Goal: Information Seeking & Learning: Find specific fact

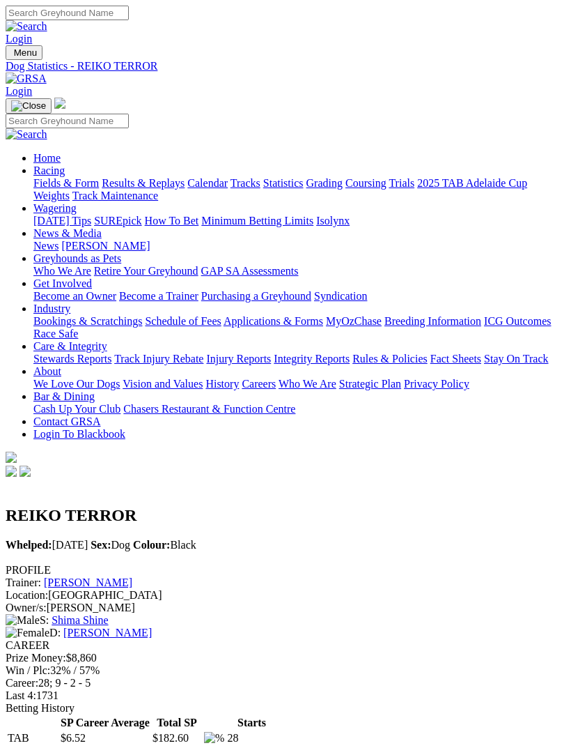
click at [129, 114] on input "Search" at bounding box center [67, 121] width 123 height 15
type input "Pet detective"
click at [47, 128] on img at bounding box center [27, 134] width 42 height 13
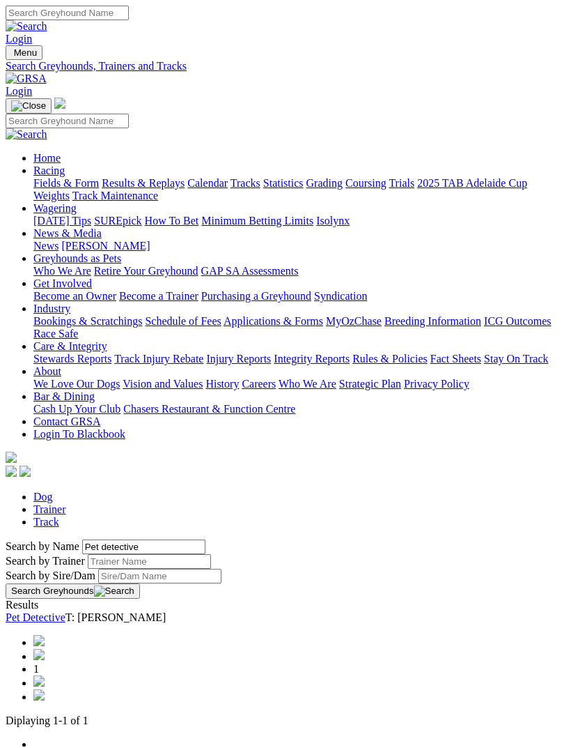
click at [66, 611] on link "Pet Detective" at bounding box center [36, 617] width 60 height 12
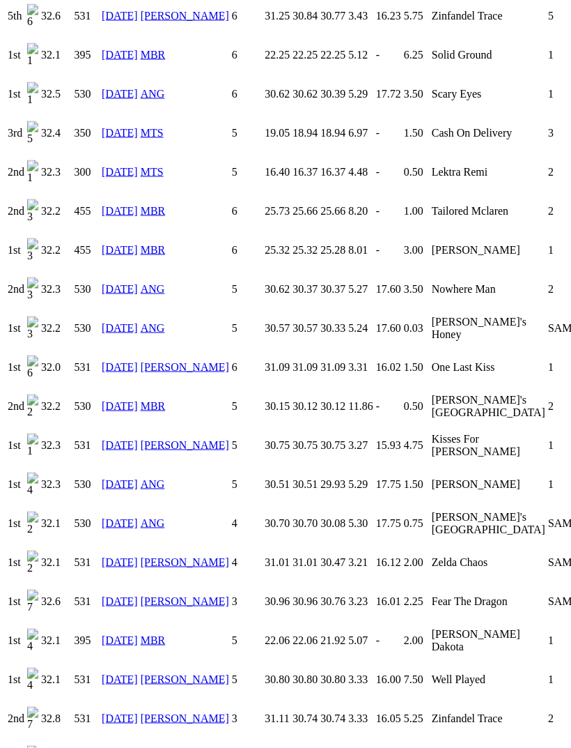
scroll to position [1574, 0]
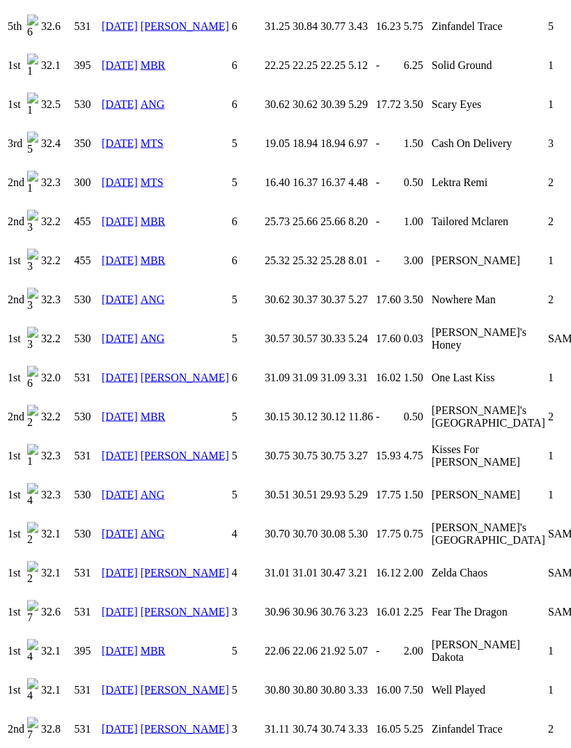
click at [130, 149] on link "06 Aug 24" at bounding box center [120, 143] width 36 height 12
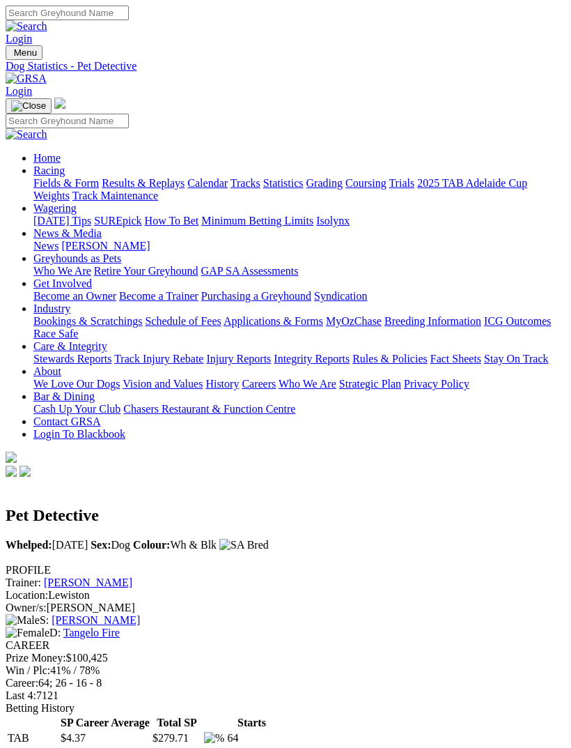
scroll to position [1619, 0]
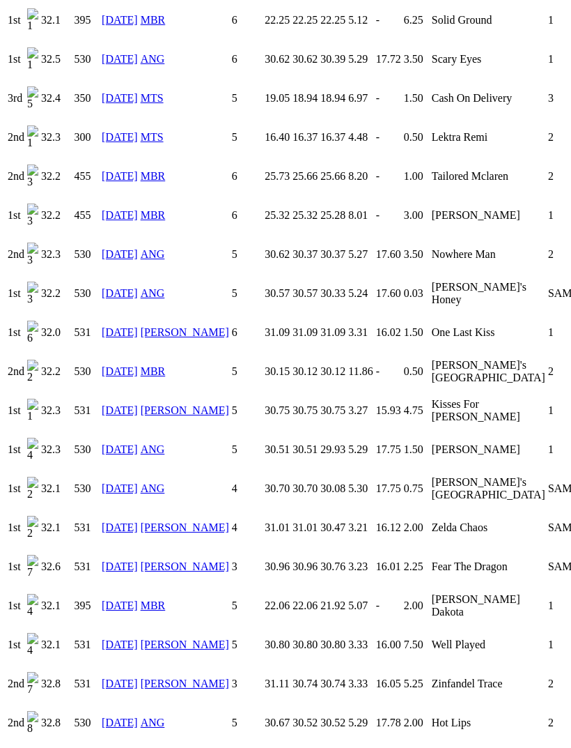
click at [132, 65] on link "[DATE]" at bounding box center [120, 59] width 36 height 12
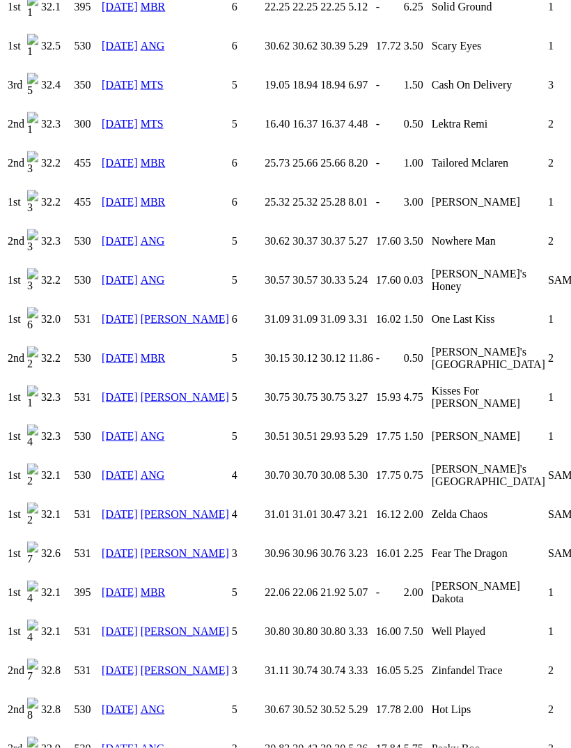
scroll to position [1634, 0]
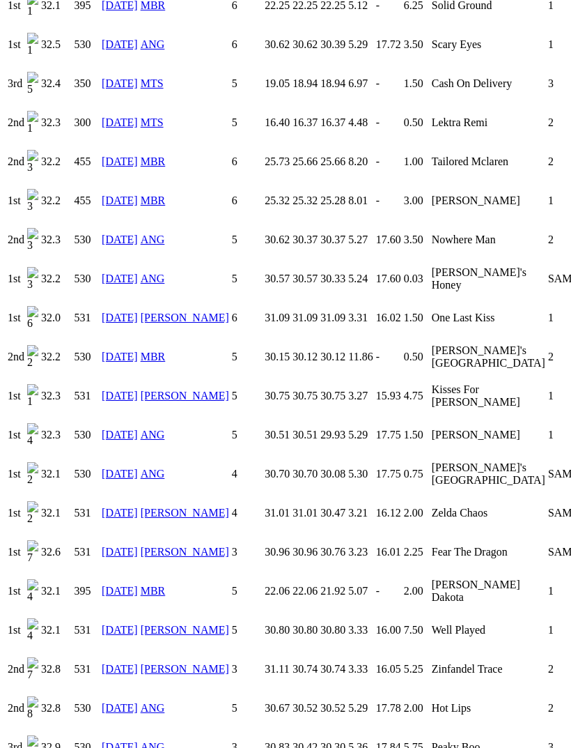
click at [128, 272] on link "05 Sep 24" at bounding box center [120, 278] width 36 height 12
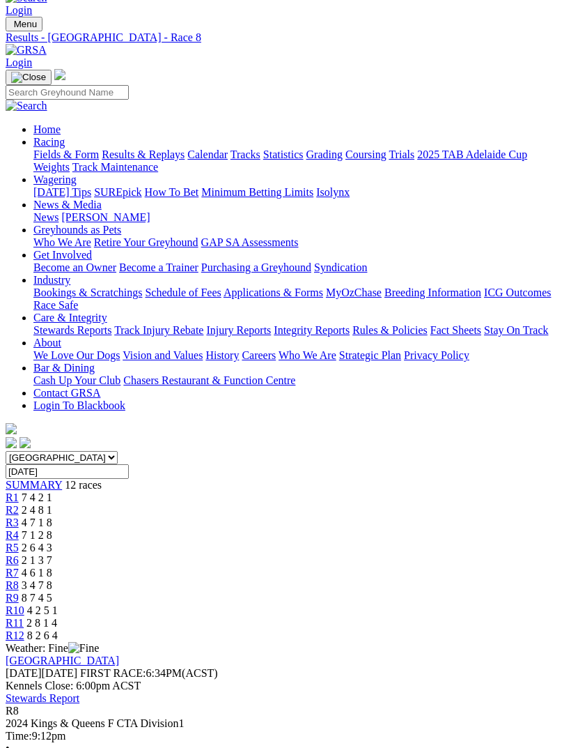
scroll to position [20, 0]
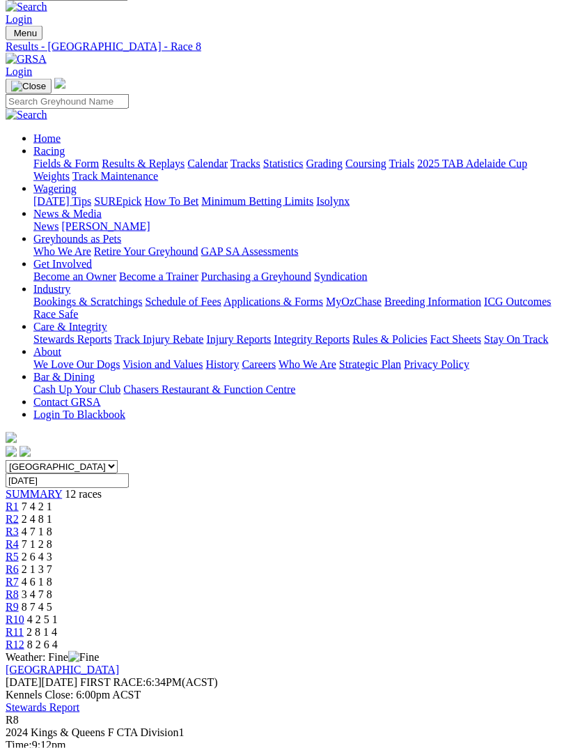
click at [52, 601] on span "8 7 4 5" at bounding box center [37, 607] width 31 height 12
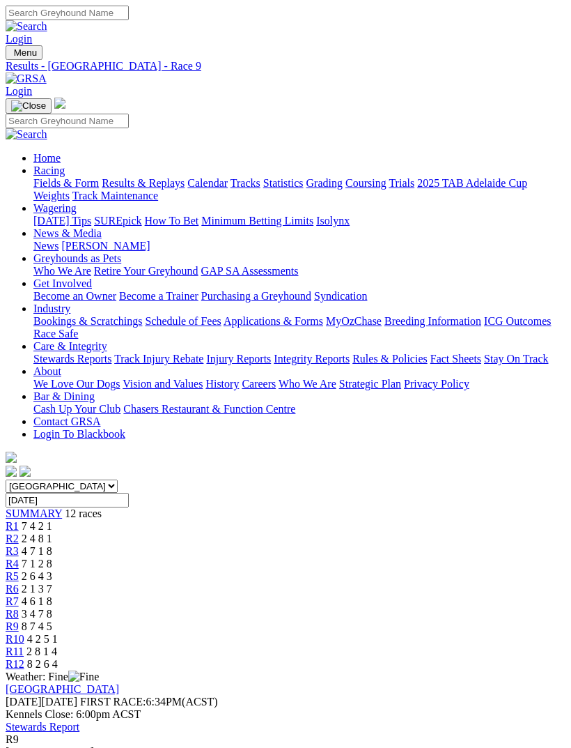
click at [19, 608] on span "R8" at bounding box center [12, 614] width 13 height 12
click at [19, 595] on link "R7" at bounding box center [12, 601] width 13 height 12
click at [19, 608] on span "R8" at bounding box center [12, 614] width 13 height 12
click at [52, 595] on span "4 6 1 8" at bounding box center [37, 601] width 31 height 12
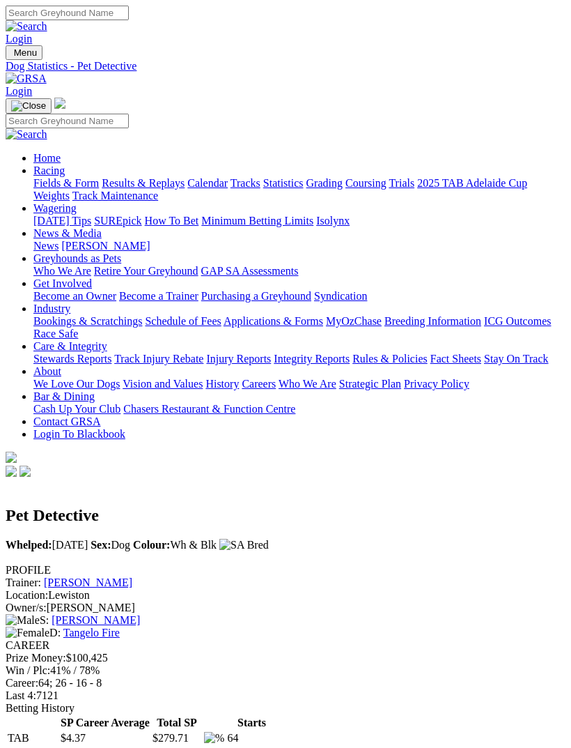
scroll to position [1678, 0]
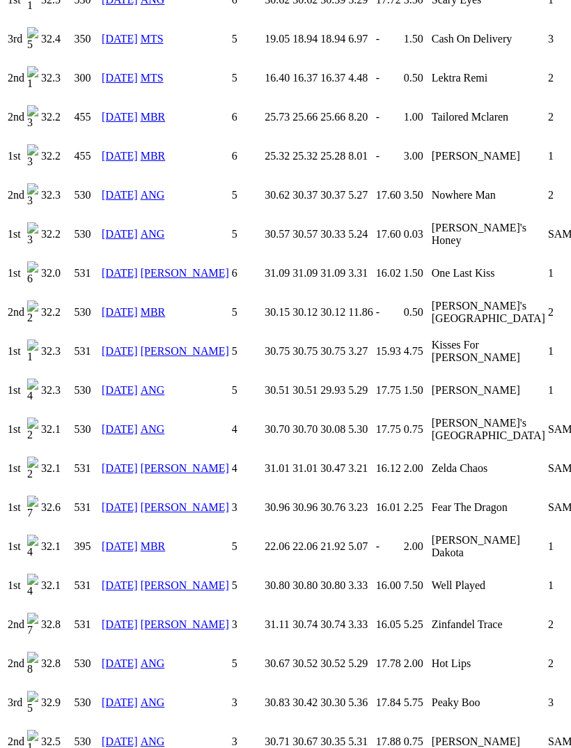
click at [128, 189] on link "29 Aug 24" at bounding box center [120, 195] width 36 height 12
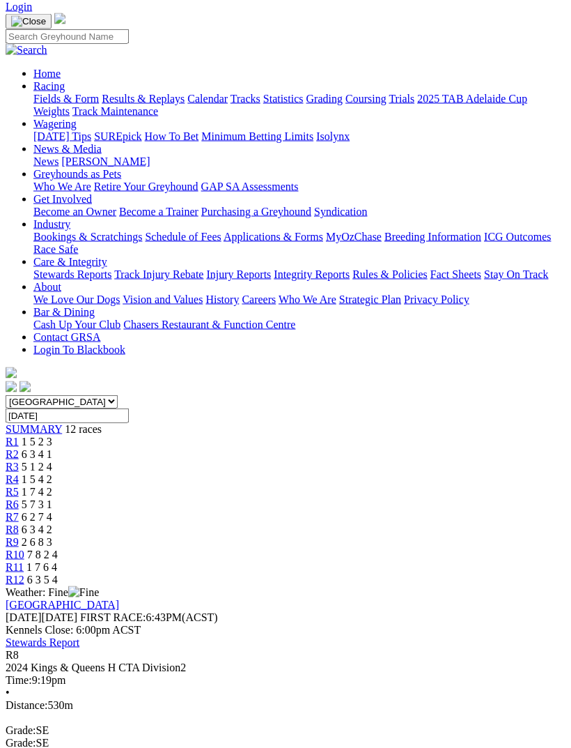
scroll to position [68, 0]
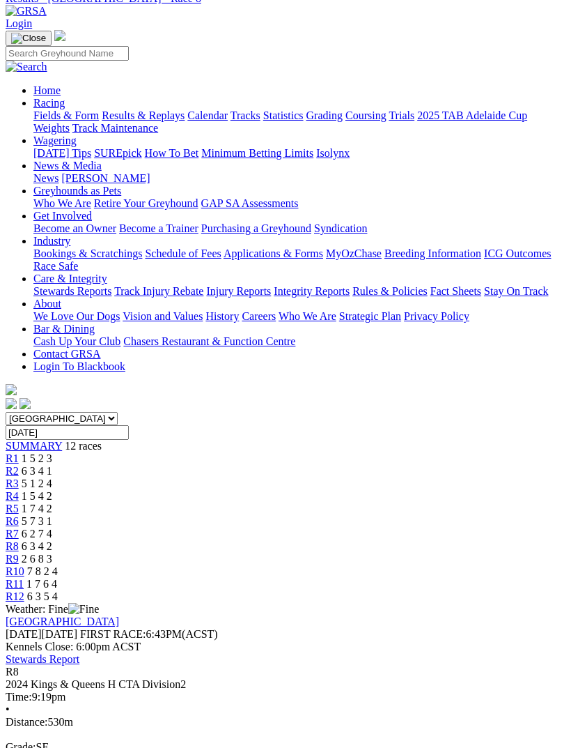
click at [19, 553] on span "R9" at bounding box center [12, 559] width 13 height 12
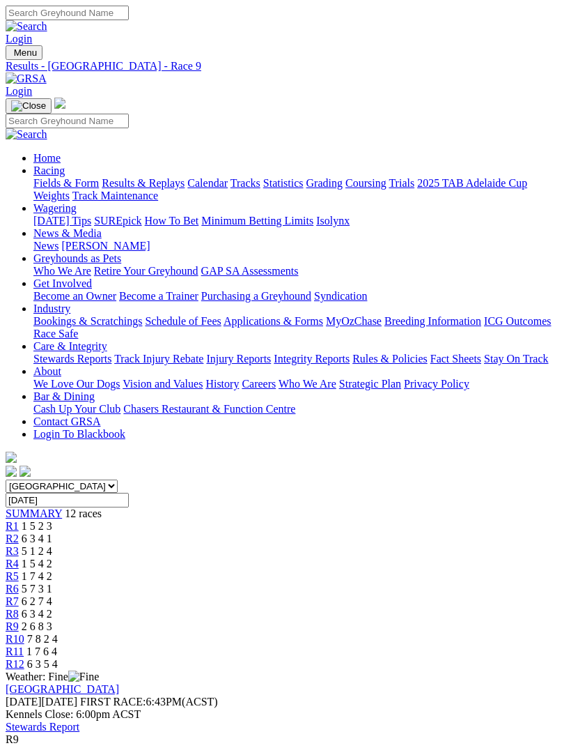
click at [19, 608] on span "R8" at bounding box center [12, 614] width 13 height 12
click at [19, 595] on link "R7" at bounding box center [12, 601] width 13 height 12
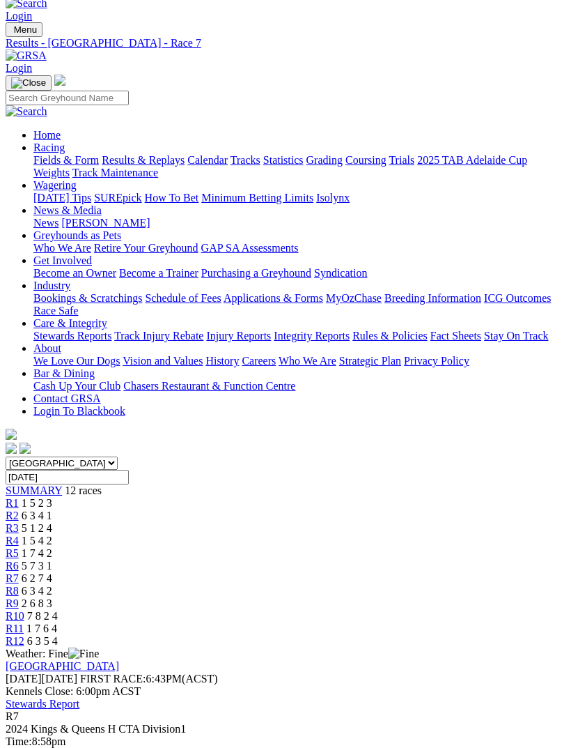
scroll to position [8, 0]
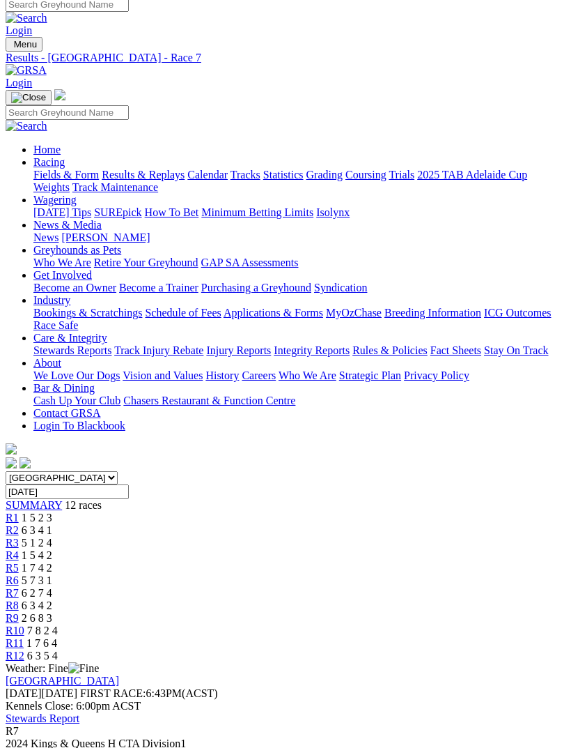
click at [19, 599] on span "R8" at bounding box center [12, 605] width 13 height 12
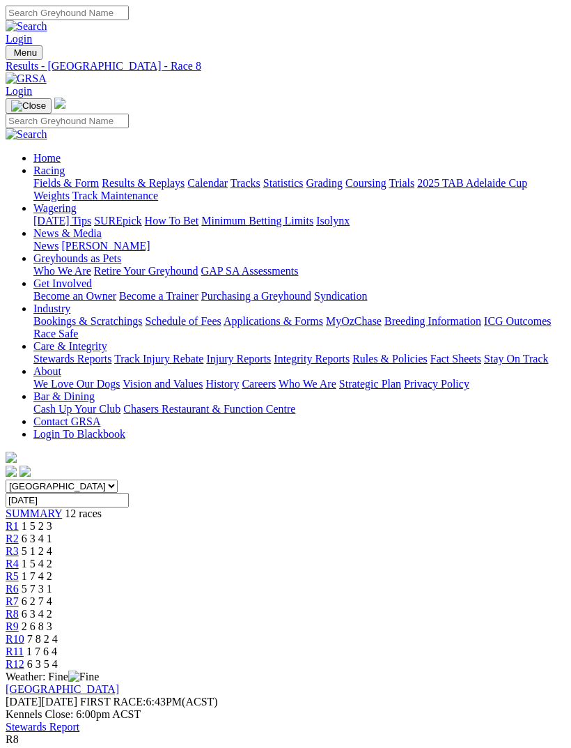
click at [11, 56] on img "Toggle navigation" at bounding box center [11, 56] width 0 height 0
click at [61, 152] on link "Home" at bounding box center [46, 158] width 27 height 12
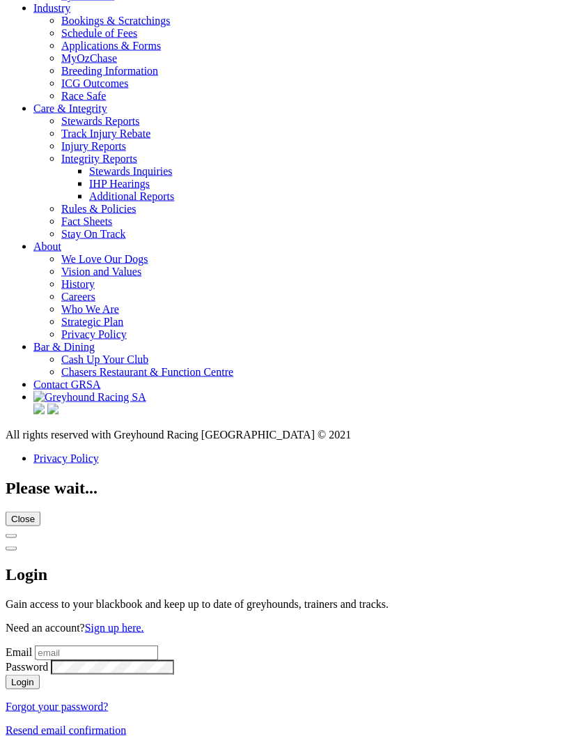
scroll to position [5254, 0]
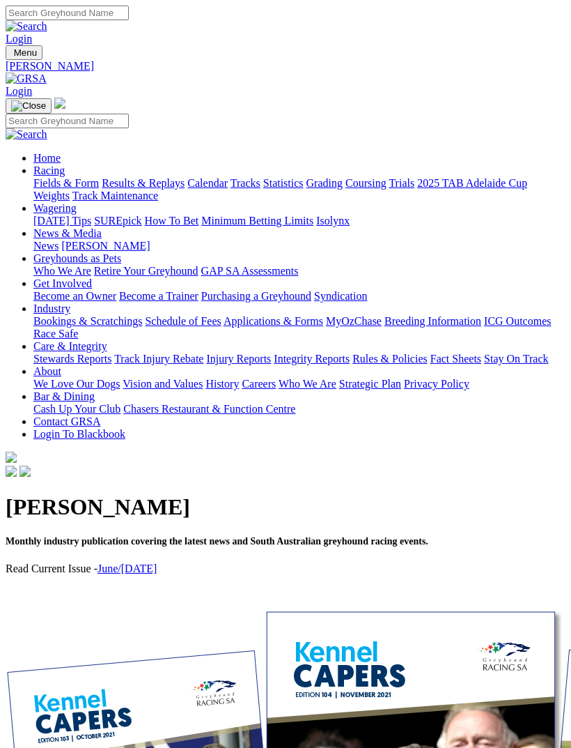
click at [150, 562] on link "June/[DATE]" at bounding box center [127, 568] width 59 height 12
